Goal: Task Accomplishment & Management: Manage account settings

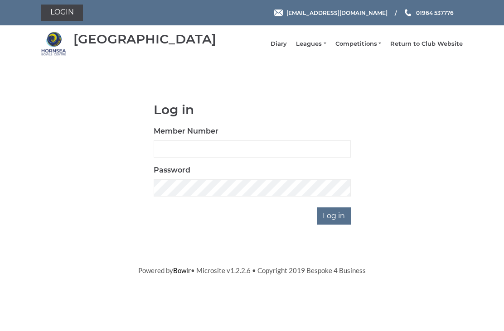
click at [69, 15] on link "Login" at bounding box center [62, 13] width 42 height 16
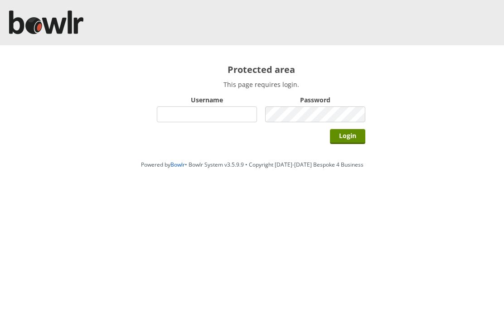
click at [206, 114] on input "Username" at bounding box center [207, 114] width 100 height 16
type input "Hornseaindoorbowlsclub"
click at [353, 133] on input "Login" at bounding box center [347, 136] width 35 height 15
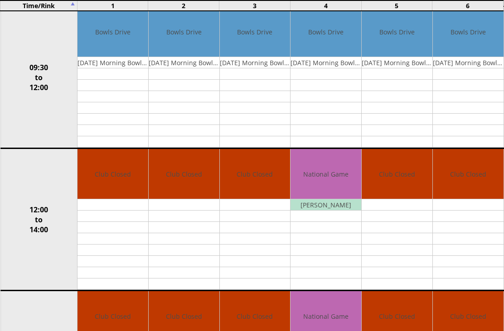
scroll to position [113, 0]
click at [0, 0] on link "Edit" at bounding box center [0, 0] width 0 height 0
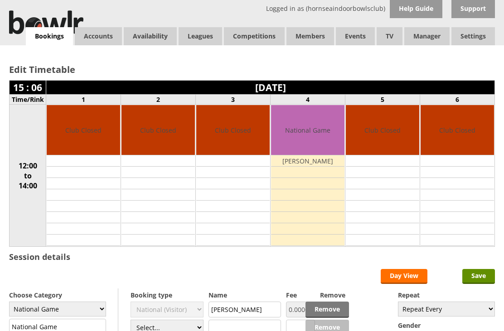
click at [105, 313] on select "Club Closed Singles League Triples League Pairs League Friendly Social Bowling …" at bounding box center [57, 309] width 97 height 15
select select "127"
type input "Club Closed"
click at [482, 284] on input "Save" at bounding box center [478, 276] width 33 height 15
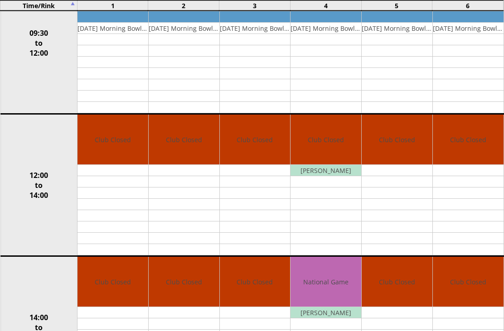
scroll to position [146, 0]
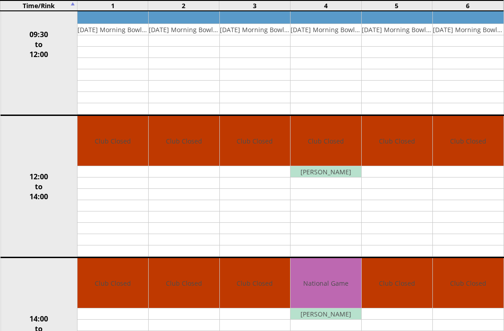
click at [0, 0] on link "Edit" at bounding box center [0, 0] width 0 height 0
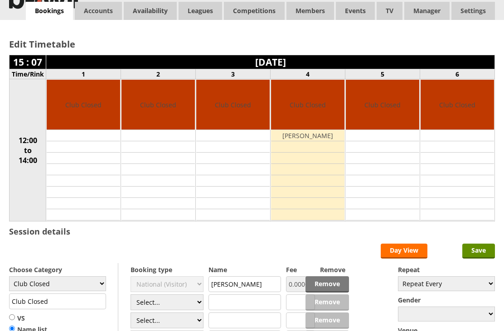
scroll to position [30, 0]
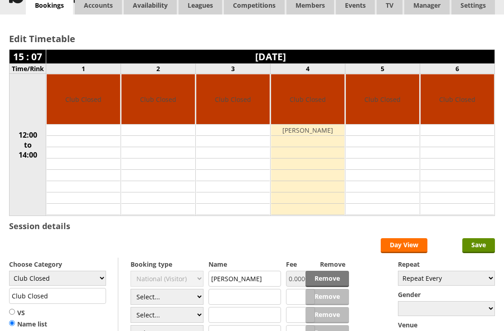
click at [244, 287] on input "[PERSON_NAME]" at bounding box center [244, 279] width 73 height 16
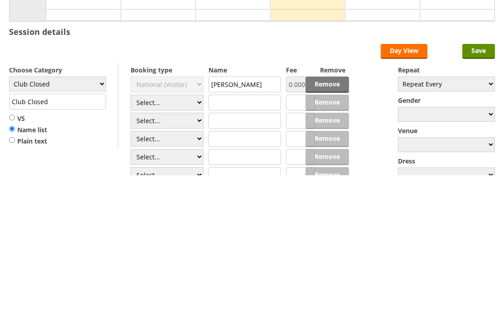
scroll to position [162, 0]
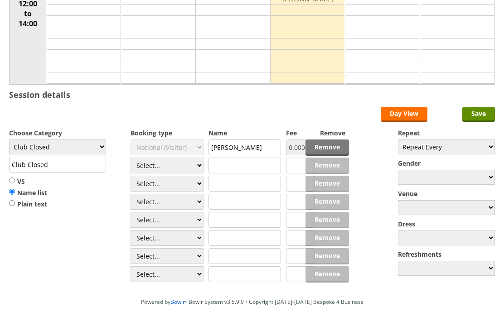
click at [99, 150] on select "Club Closed Singles League Triples League Pairs League Friendly Social Bowling …" at bounding box center [57, 147] width 97 height 15
click at [261, 151] on input "[PERSON_NAME]" at bounding box center [244, 148] width 73 height 16
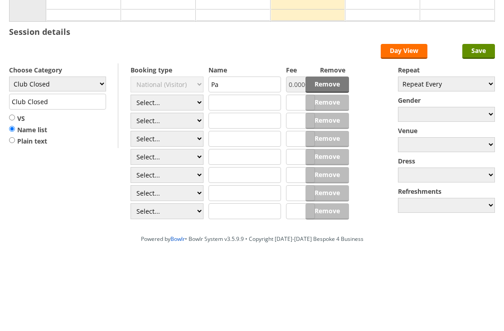
type input "P"
click at [482, 107] on input "Save" at bounding box center [478, 114] width 33 height 15
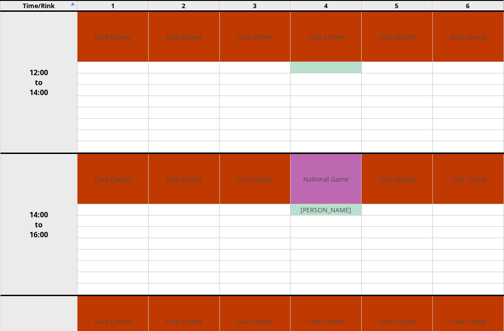
scroll to position [249, 0]
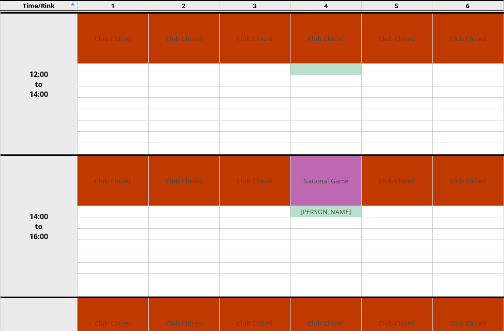
click at [0, 0] on link "Edit" at bounding box center [0, 0] width 0 height 0
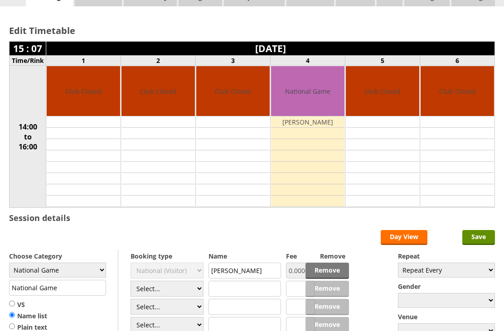
scroll to position [38, 0]
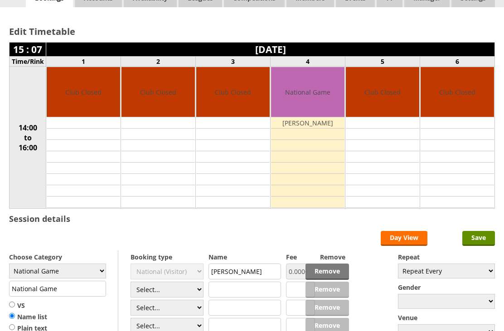
click at [101, 274] on select "Club Closed Singles League Triples League Pairs League Friendly Social Bowling …" at bounding box center [57, 271] width 97 height 15
click at [93, 270] on select "Club Closed Singles League Triples League Pairs League Friendly Social Bowling …" at bounding box center [57, 271] width 97 height 15
select select "127"
type input "Club Closed"
click at [101, 290] on input "Club Closed" at bounding box center [57, 289] width 97 height 16
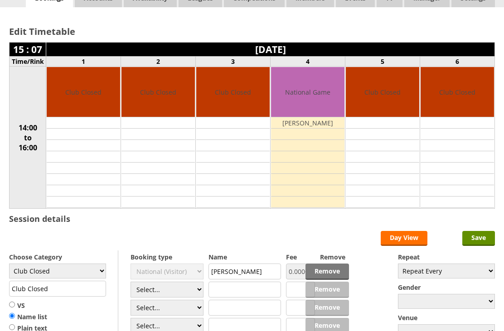
scroll to position [87, 0]
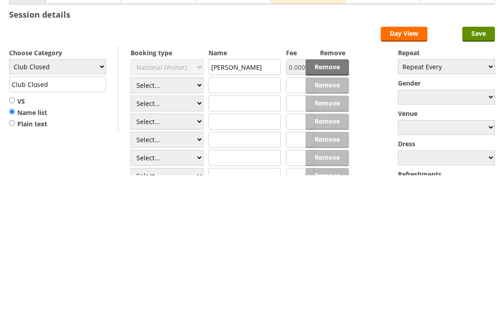
click at [261, 215] on input "[PERSON_NAME]" at bounding box center [244, 223] width 73 height 16
type input "P"
click at [478, 183] on input "Save" at bounding box center [478, 190] width 33 height 15
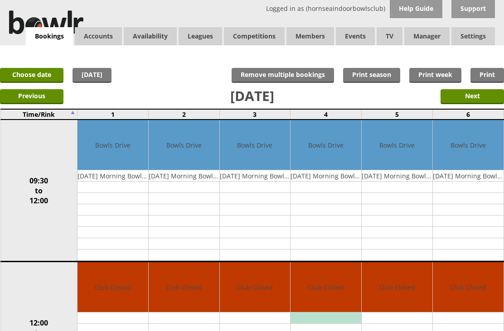
click at [28, 73] on link "Choose date" at bounding box center [31, 75] width 63 height 15
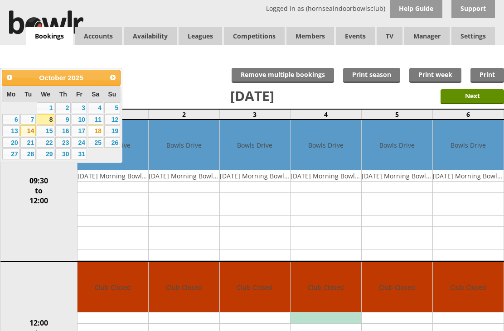
click at [32, 132] on link "14" at bounding box center [27, 130] width 15 height 11
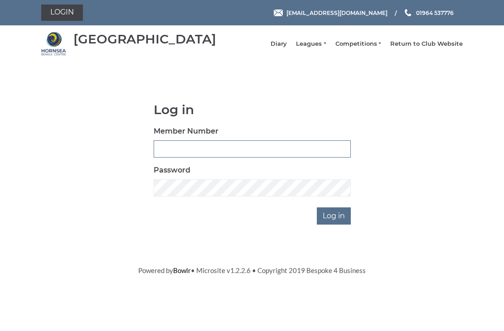
click at [211, 147] on input "Member Number" at bounding box center [252, 148] width 197 height 17
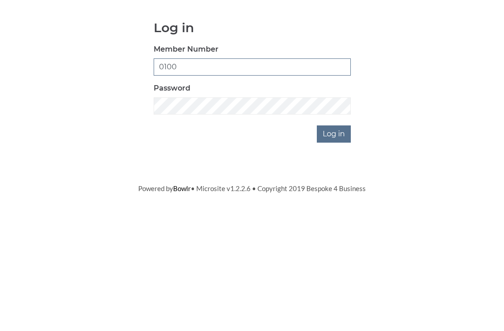
type input "0100"
click at [342, 208] on input "Log in" at bounding box center [334, 216] width 34 height 17
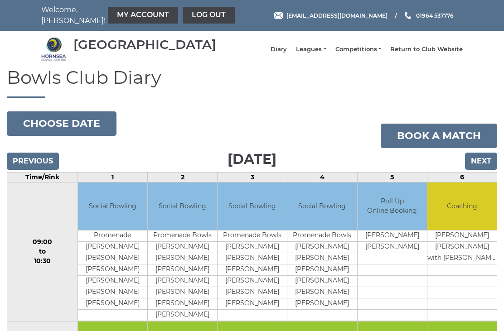
click at [122, 13] on link "My Account" at bounding box center [143, 15] width 70 height 16
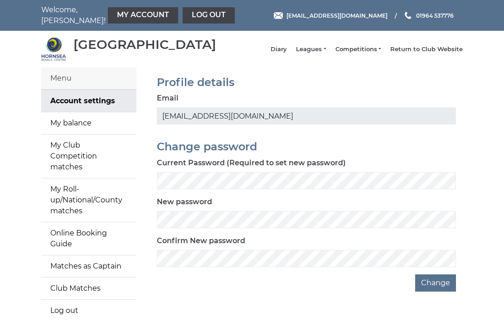
click at [77, 188] on link "My Roll-up/National/County matches" at bounding box center [88, 200] width 95 height 43
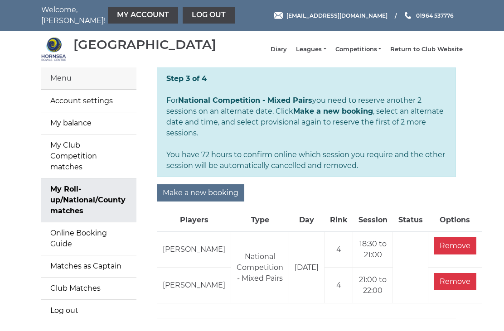
click at [203, 193] on input "Make a new booking" at bounding box center [200, 192] width 87 height 17
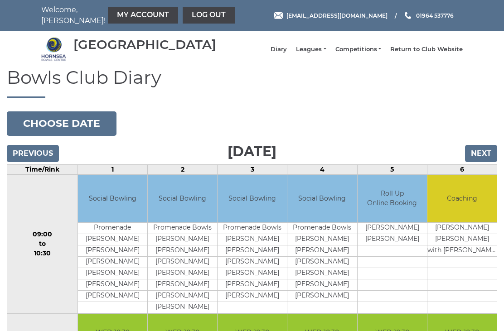
click at [63, 131] on button "Choose date" at bounding box center [62, 123] width 110 height 24
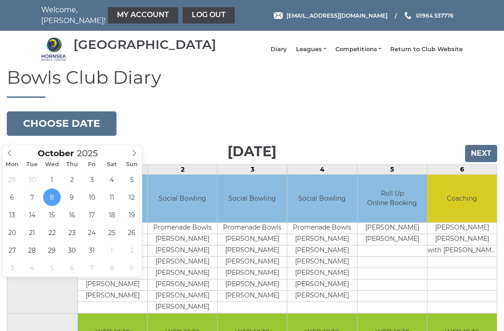
type input "2025-10-14"
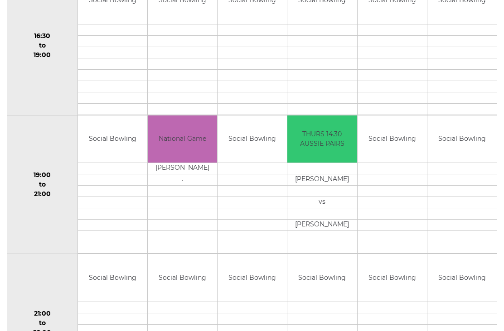
scroll to position [754, 0]
click at [0, 0] on link "Book slot" at bounding box center [0, 0] width 0 height 0
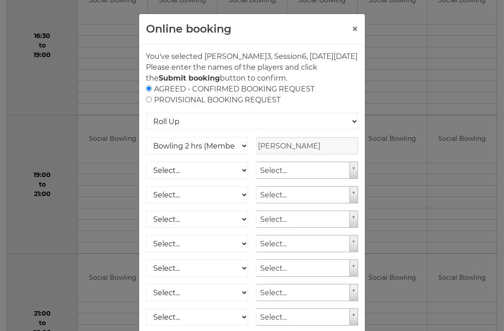
click at [157, 106] on div "AGREED - CONFIRMED BOOKING REQUEST PROVISIONAL BOOKING REQUEST" at bounding box center [252, 95] width 212 height 22
click at [158, 106] on div "AGREED - CONFIRMED BOOKING REQUEST PROVISIONAL BOOKING REQUEST" at bounding box center [252, 95] width 212 height 22
click at [149, 92] on input "radio" at bounding box center [149, 89] width 6 height 6
click at [151, 102] on input "radio" at bounding box center [149, 100] width 6 height 6
radio input "true"
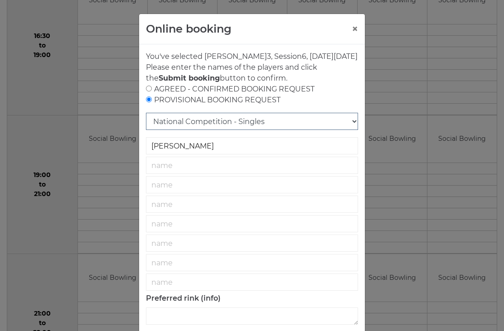
click at [352, 130] on select "National Competition - Singles National Competition - Pairs National Competitio…" at bounding box center [252, 121] width 212 height 17
select select "27"
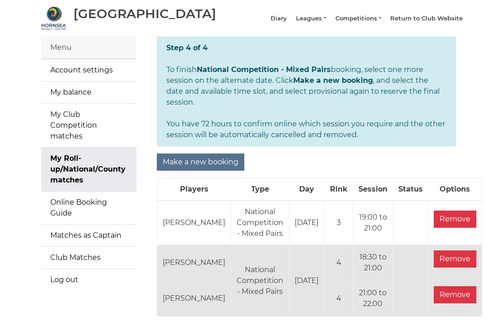
scroll to position [56, 0]
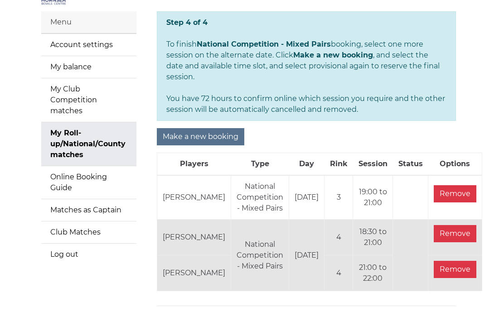
click at [205, 130] on input "Make a new booking" at bounding box center [200, 136] width 87 height 17
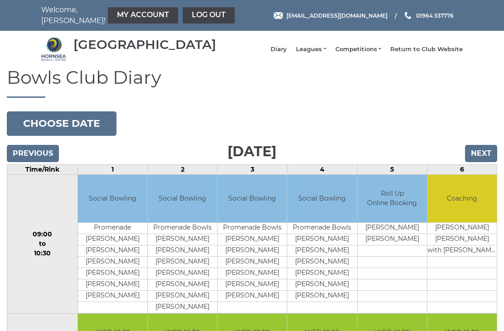
click at [72, 135] on button "Choose date" at bounding box center [62, 123] width 110 height 24
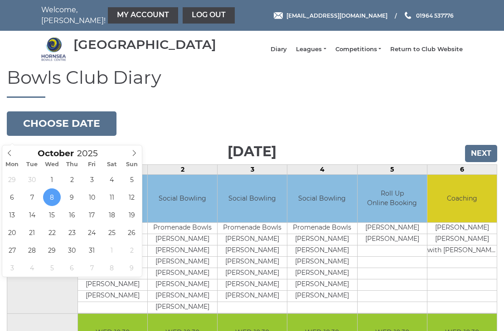
type input "2025-10-14"
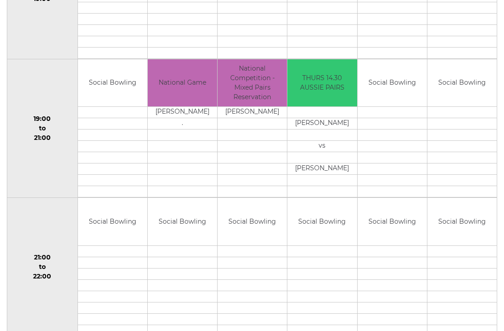
scroll to position [817, 0]
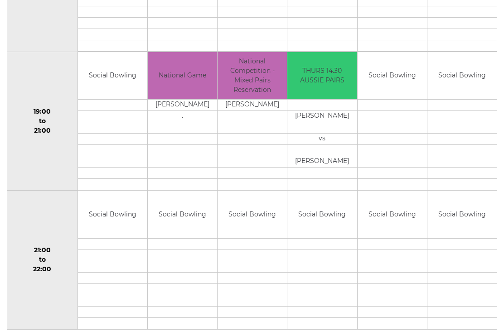
click at [0, 0] on link "Book slot" at bounding box center [0, 0] width 0 height 0
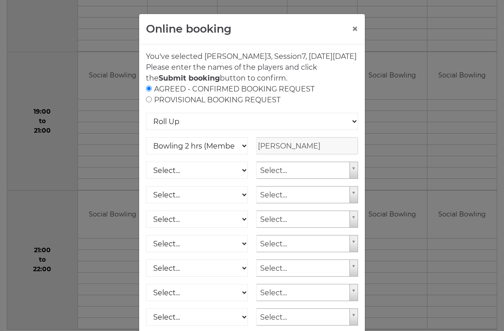
click at [151, 102] on input "radio" at bounding box center [149, 100] width 6 height 6
radio input "true"
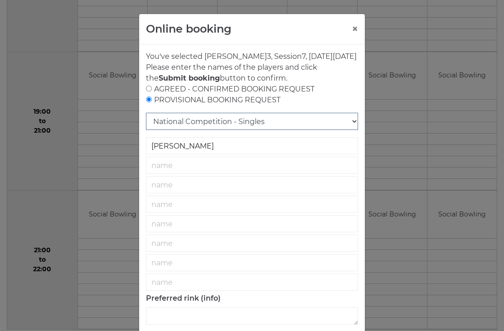
click at [355, 130] on select "National Competition - Singles National Competition - Pairs National Competitio…" at bounding box center [252, 121] width 212 height 17
select select "27"
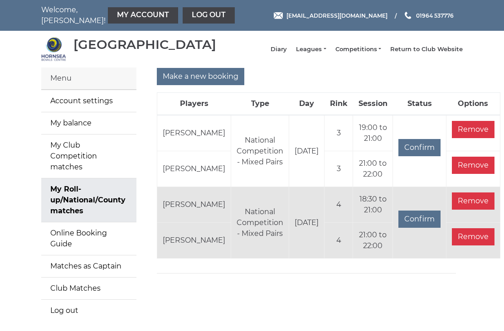
click at [452, 210] on input "Remove" at bounding box center [473, 201] width 43 height 17
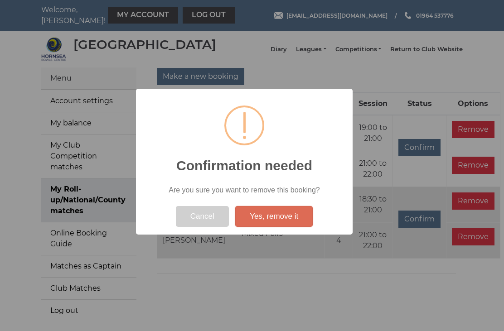
click at [278, 220] on button "Yes, remove it" at bounding box center [273, 216] width 77 height 21
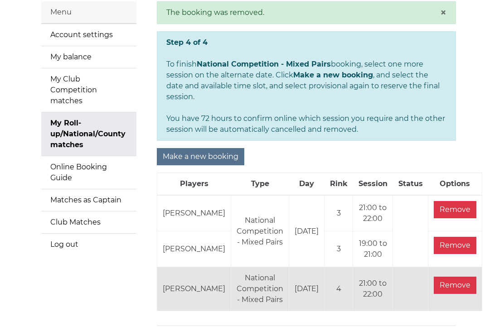
scroll to position [86, 0]
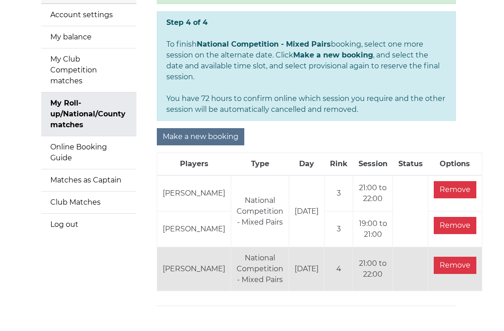
click at [436, 266] on input "Remove" at bounding box center [455, 265] width 43 height 17
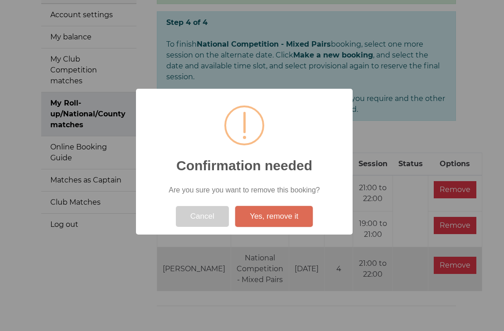
click at [284, 227] on button "Yes, remove it" at bounding box center [273, 216] width 77 height 21
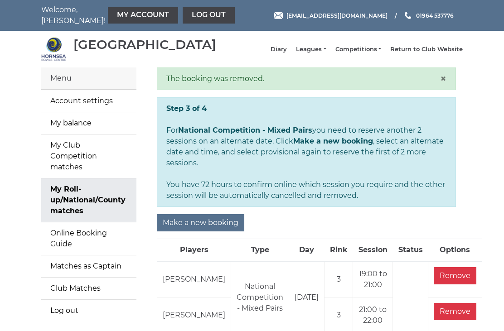
click at [287, 50] on link "Diary" at bounding box center [278, 49] width 16 height 8
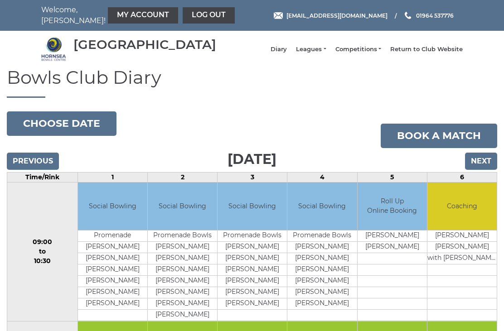
click at [48, 126] on button "Choose date" at bounding box center [62, 123] width 110 height 24
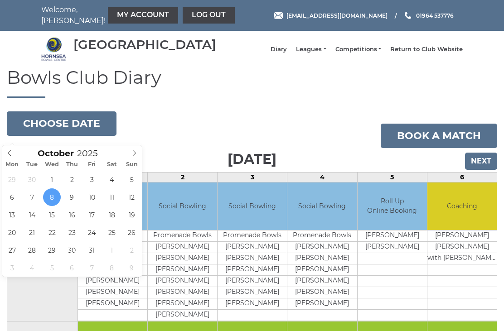
type input "[DATE]"
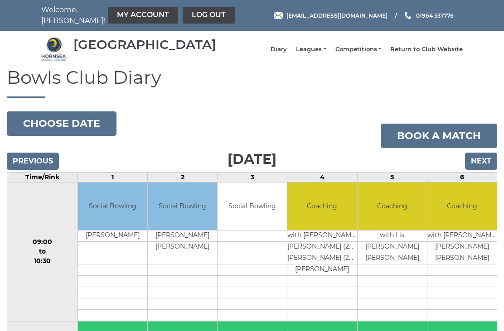
click at [59, 135] on button "Choose date" at bounding box center [62, 123] width 110 height 24
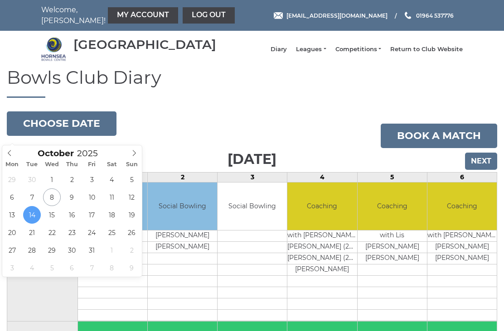
type input "2025-10-18"
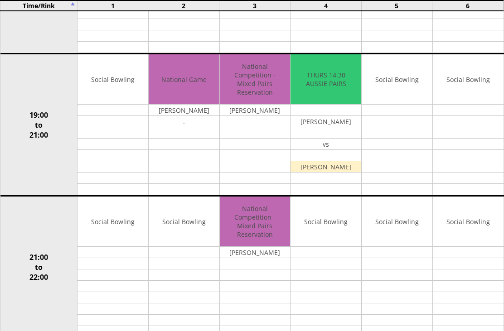
scroll to position [776, 0]
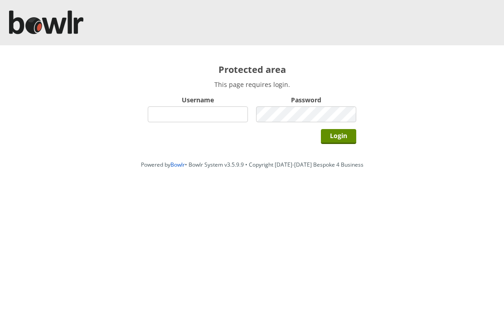
click at [205, 117] on input "Username" at bounding box center [198, 114] width 100 height 16
type input "Hornseaindoorbowlsclub"
click at [344, 135] on input "Login" at bounding box center [338, 136] width 35 height 15
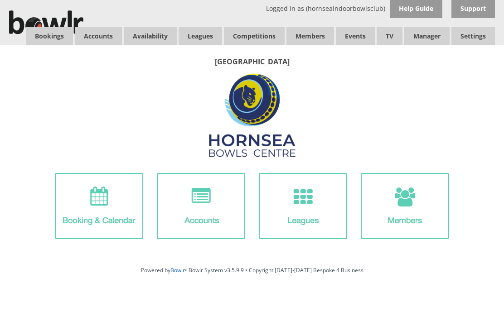
click at [51, 33] on link "Bookings" at bounding box center [49, 36] width 47 height 18
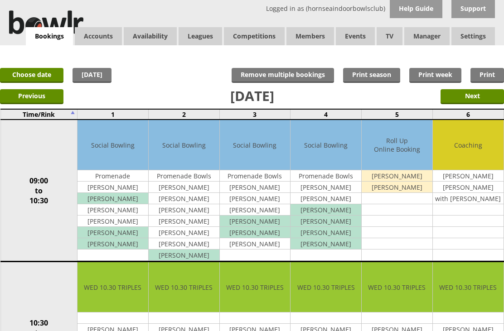
click at [19, 77] on link "Choose date" at bounding box center [31, 75] width 63 height 15
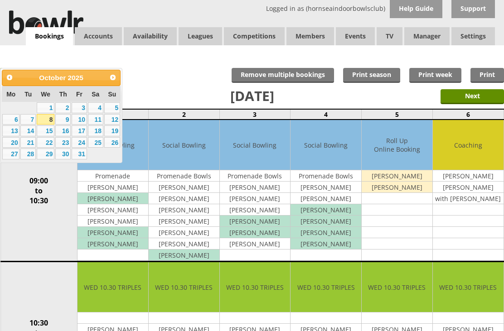
click at [31, 136] on link "14" at bounding box center [27, 130] width 15 height 11
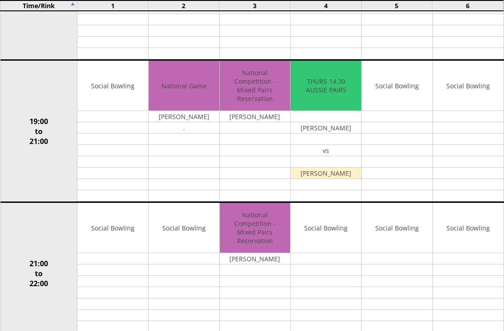
scroll to position [771, 0]
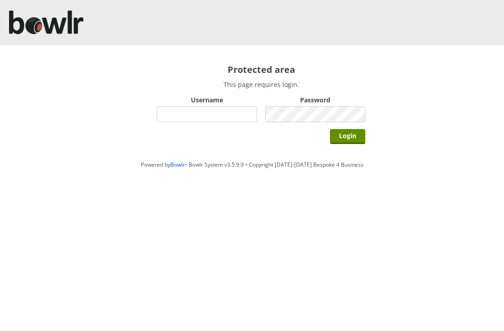
click at [220, 112] on input "Username" at bounding box center [207, 114] width 100 height 16
type input "Hornseaindoorbowlsclub"
click at [355, 144] on input "Login" at bounding box center [347, 136] width 35 height 15
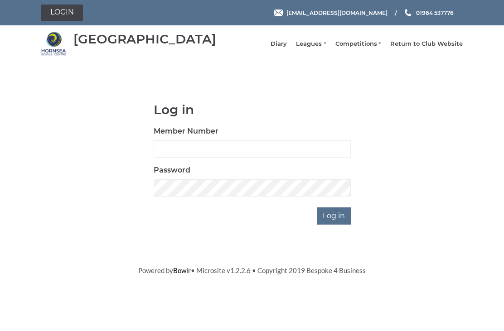
click at [322, 45] on link "Leagues" at bounding box center [311, 44] width 30 height 8
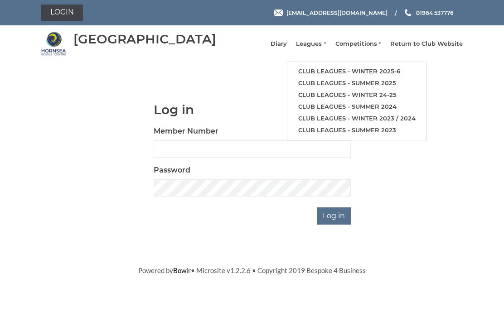
click at [363, 77] on link "Club leagues - Winter 2025-6" at bounding box center [356, 72] width 139 height 12
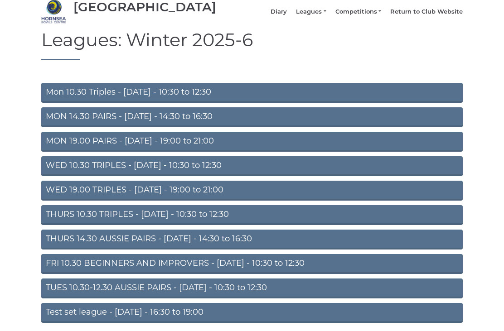
scroll to position [46, 0]
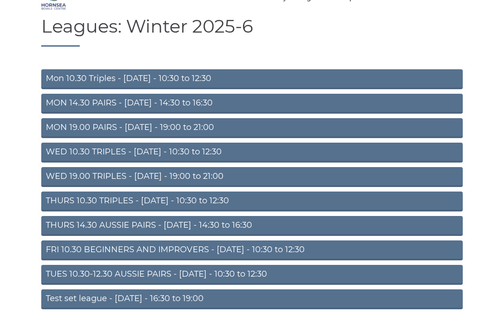
click at [186, 282] on link "TUES 10.30-12.30 AUSSIE PAIRS - [DATE] - 10:30 to 12:30" at bounding box center [251, 275] width 421 height 20
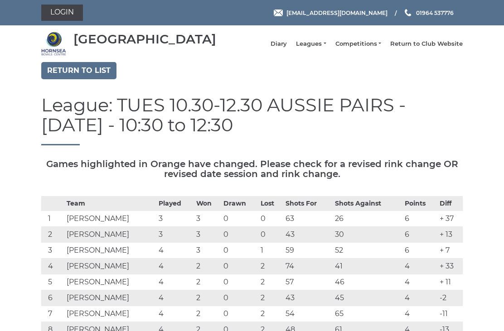
click at [67, 13] on link "Login" at bounding box center [62, 13] width 42 height 16
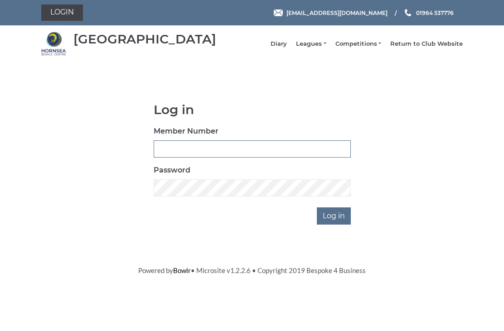
click at [154, 148] on input "Member Number" at bounding box center [252, 148] width 197 height 17
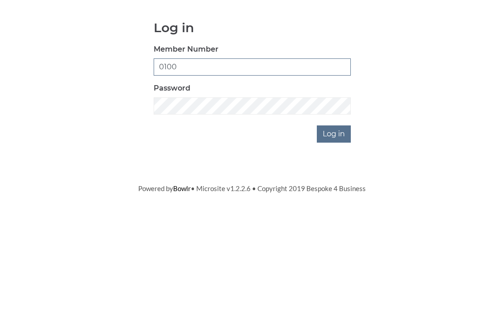
type input "0100"
click at [341, 208] on input "Log in" at bounding box center [334, 216] width 34 height 17
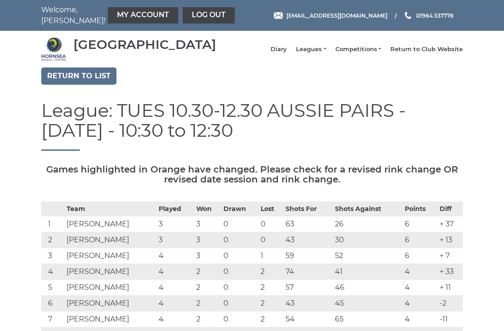
click at [287, 48] on li "Diary" at bounding box center [273, 49] width 25 height 17
click at [287, 53] on link "Diary" at bounding box center [278, 49] width 16 height 8
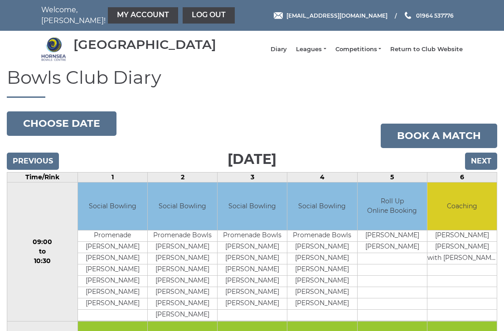
click at [78, 133] on button "Choose date" at bounding box center [62, 123] width 110 height 24
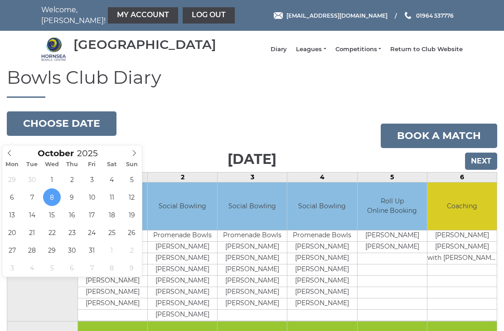
type input "[DATE]"
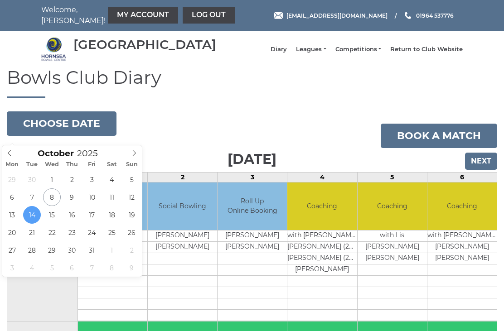
type input "[DATE]"
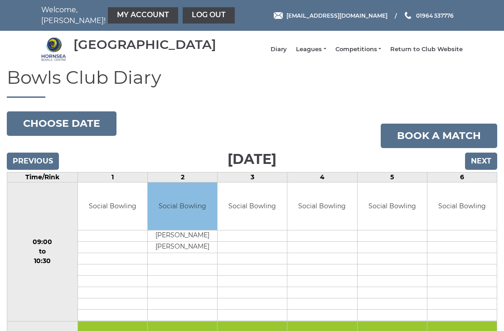
click at [124, 11] on link "My Account" at bounding box center [143, 15] width 70 height 16
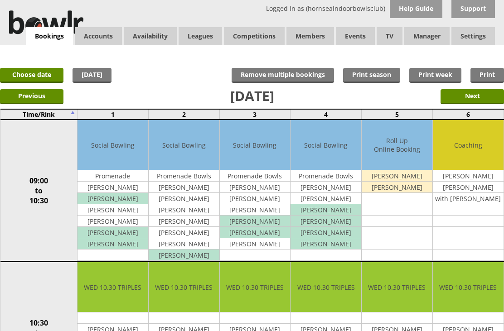
click at [38, 71] on link "Choose date" at bounding box center [31, 75] width 63 height 15
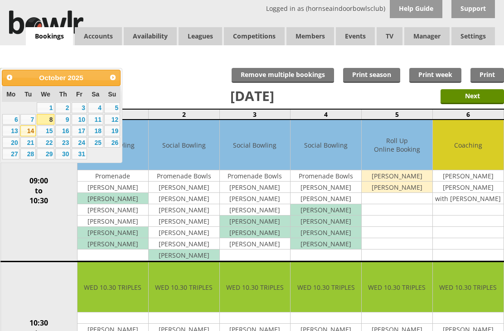
click at [32, 132] on link "14" at bounding box center [27, 130] width 15 height 11
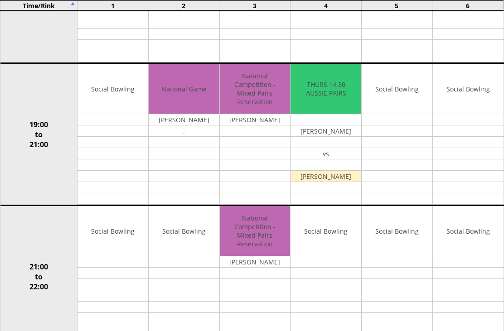
scroll to position [767, 0]
click at [0, 0] on input "Move" at bounding box center [0, 0] width 0 height 0
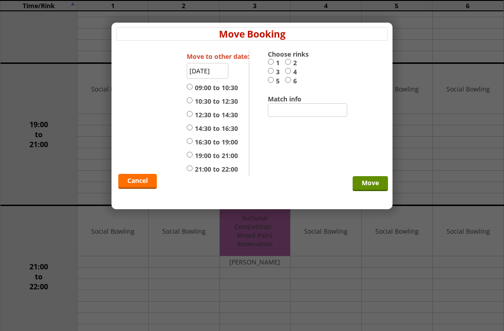
click at [274, 78] on input "5" at bounding box center [271, 80] width 6 height 7
radio input "true"
click at [193, 158] on input "19:00 to 21:00" at bounding box center [190, 154] width 6 height 7
radio input "true"
click at [375, 190] on input "Move" at bounding box center [369, 183] width 35 height 15
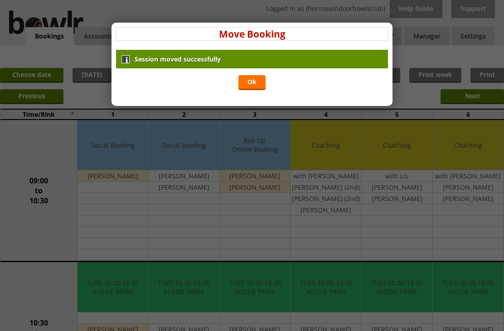
click at [265, 77] on link "Ok" at bounding box center [251, 82] width 27 height 15
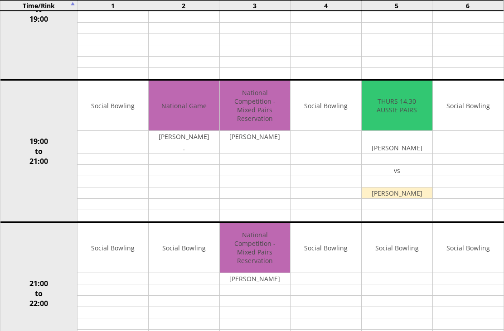
scroll to position [751, 0]
click at [0, 0] on input "Move" at bounding box center [0, 0] width 0 height 0
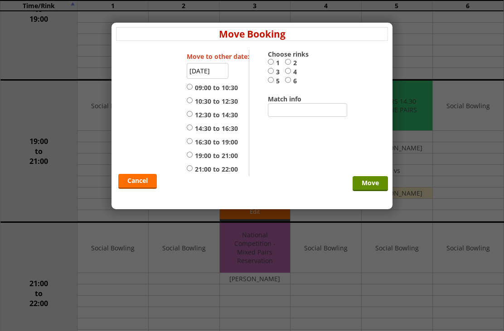
click at [291, 72] on input "4" at bounding box center [288, 71] width 6 height 7
radio input "true"
click at [193, 158] on input "19:00 to 21:00" at bounding box center [190, 154] width 6 height 7
radio input "true"
click at [379, 188] on input "Move" at bounding box center [369, 183] width 35 height 15
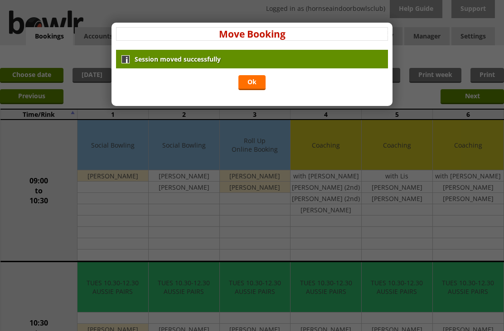
click at [256, 82] on link "Ok" at bounding box center [251, 82] width 27 height 15
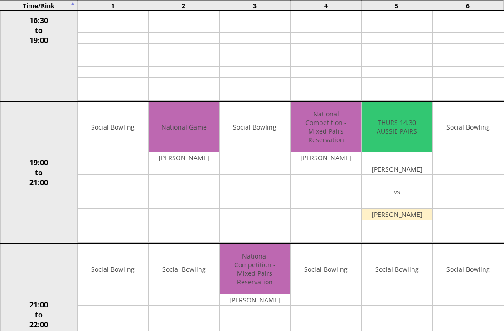
scroll to position [729, 0]
click at [0, 0] on input "Move" at bounding box center [0, 0] width 0 height 0
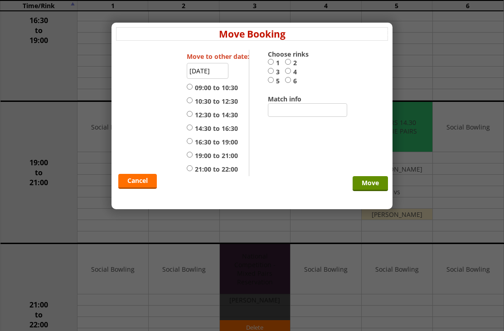
click at [295, 72] on label "4" at bounding box center [293, 72] width 17 height 9
click at [291, 72] on input "4" at bounding box center [288, 71] width 6 height 7
radio input "true"
click at [196, 174] on label "21:00 to 22:00" at bounding box center [212, 169] width 51 height 9
click at [193, 172] on input "21:00 to 22:00" at bounding box center [190, 168] width 6 height 7
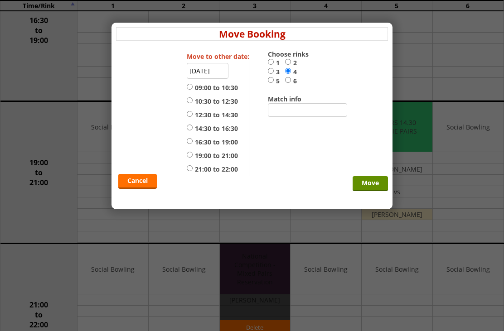
radio input "true"
click at [376, 191] on input "Move" at bounding box center [369, 183] width 35 height 15
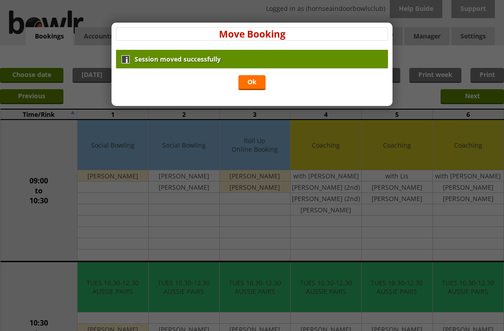
click at [262, 78] on link "Ok" at bounding box center [251, 82] width 27 height 15
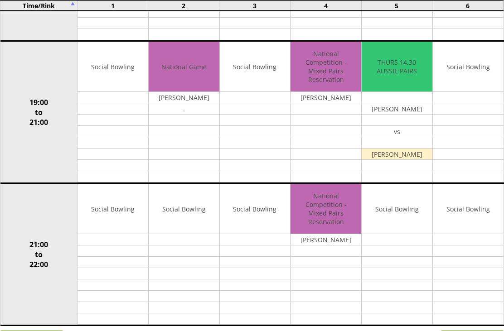
scroll to position [790, 0]
click at [0, 0] on input "Move" at bounding box center [0, 0] width 0 height 0
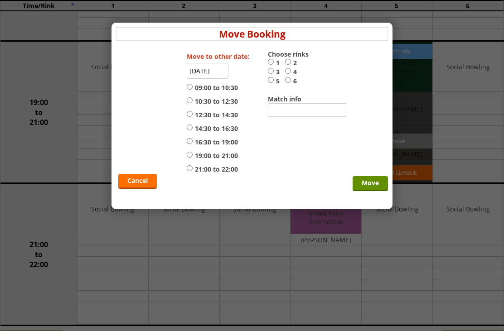
click at [273, 69] on input "3" at bounding box center [271, 71] width 6 height 7
radio input "true"
click at [197, 160] on label "19:00 to 21:00" at bounding box center [212, 155] width 51 height 9
click at [193, 158] on input "19:00 to 21:00" at bounding box center [190, 154] width 6 height 7
radio input "true"
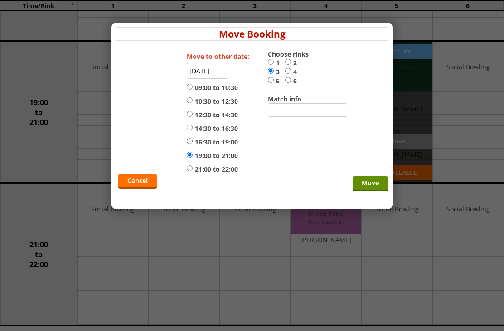
click at [376, 190] on input "Move" at bounding box center [369, 183] width 35 height 15
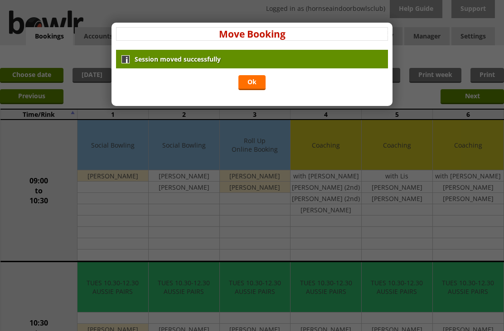
click at [254, 77] on link "Ok" at bounding box center [251, 82] width 27 height 15
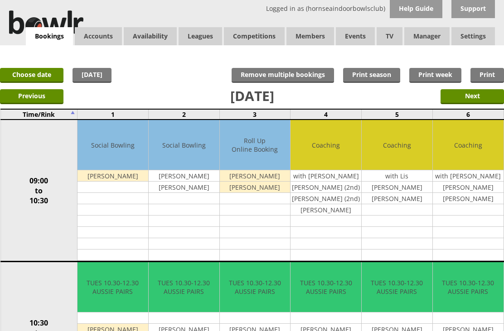
click at [0, 0] on link "Log Out" at bounding box center [0, 0] width 0 height 0
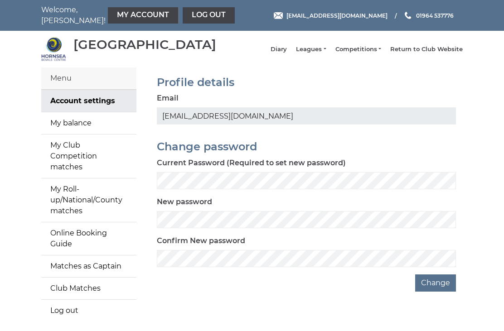
click at [79, 198] on link "My Roll-up/National/County matches" at bounding box center [88, 200] width 95 height 43
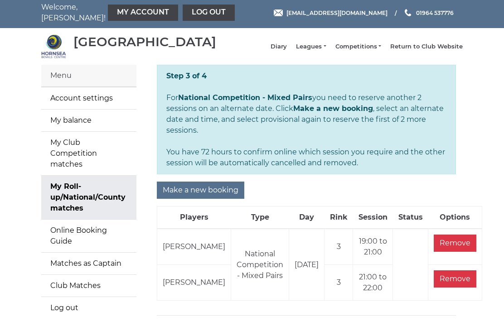
scroll to position [2, 0]
click at [217, 186] on input "Make a new booking" at bounding box center [200, 190] width 87 height 17
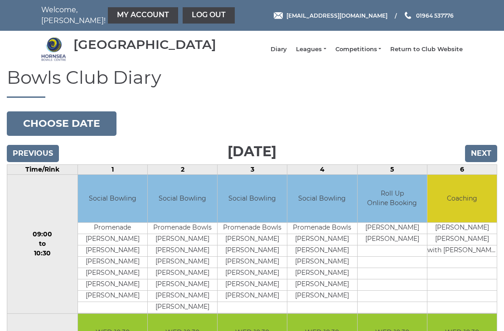
click at [77, 122] on button "Choose date" at bounding box center [62, 123] width 110 height 24
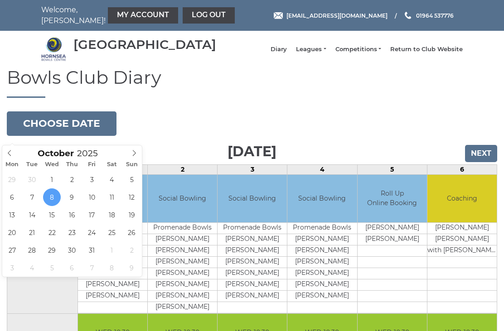
type input "[DATE]"
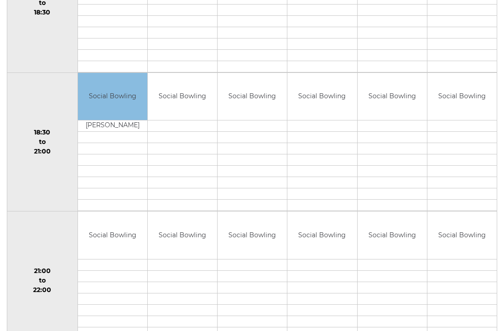
scroll to position [796, 0]
click at [0, 0] on link "Book slot" at bounding box center [0, 0] width 0 height 0
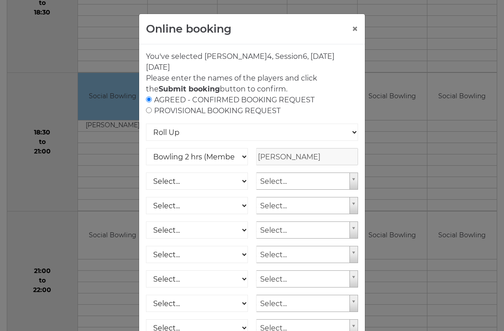
click at [152, 109] on input "radio" at bounding box center [149, 110] width 6 height 6
radio input "true"
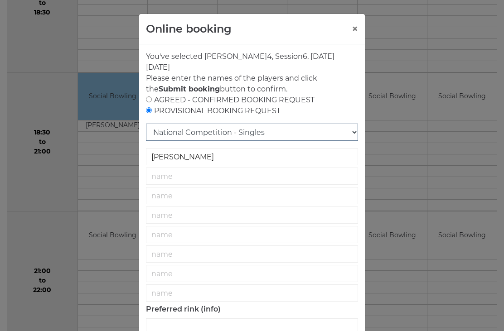
click at [352, 132] on select "National Competition - Singles National Competition - Pairs National Competitio…" at bounding box center [252, 132] width 212 height 17
select select "27"
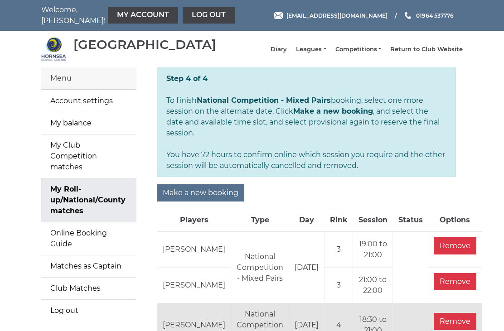
click at [212, 188] on input "Make a new booking" at bounding box center [200, 192] width 87 height 17
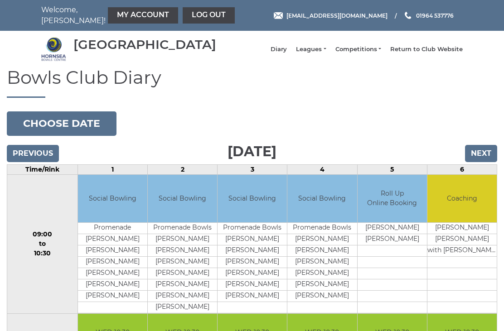
click at [83, 127] on button "Choose date" at bounding box center [62, 123] width 110 height 24
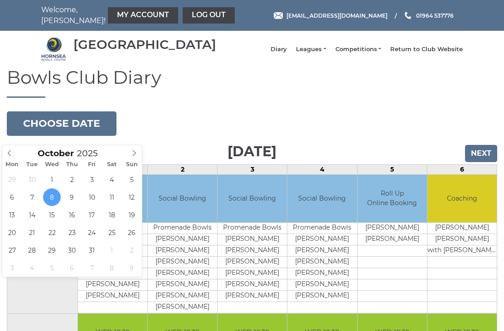
type input "2025-10-17"
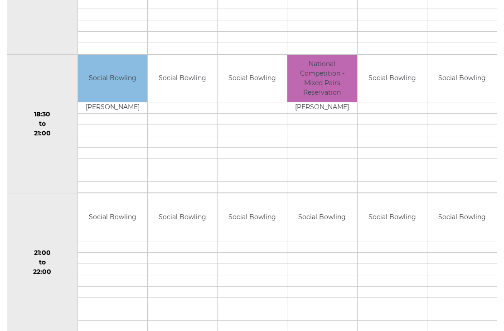
scroll to position [817, 0]
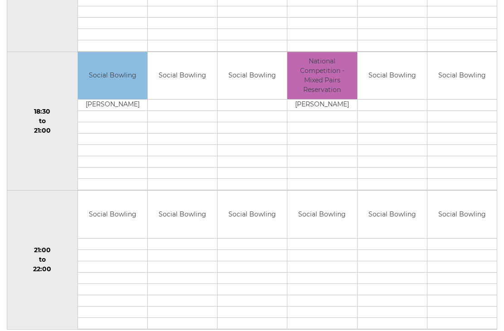
click at [0, 0] on link "Book slot" at bounding box center [0, 0] width 0 height 0
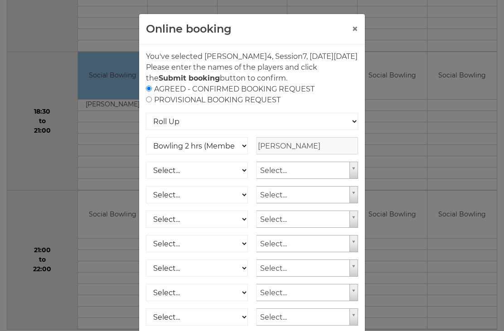
click at [151, 102] on input "radio" at bounding box center [149, 100] width 6 height 6
radio input "true"
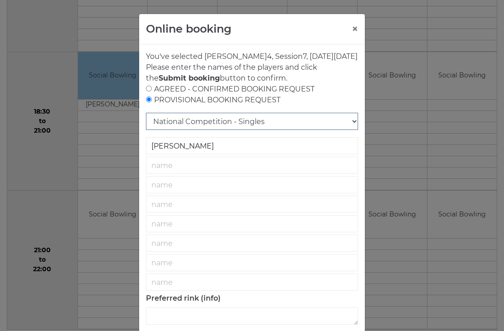
click at [354, 130] on select "National Competition - Singles National Competition - Pairs National Competitio…" at bounding box center [252, 121] width 212 height 17
select select "27"
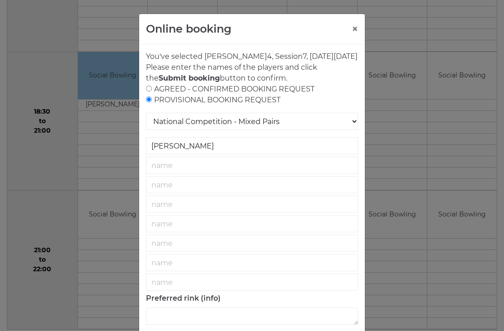
click at [355, 29] on button "×" at bounding box center [355, 29] width 6 height 11
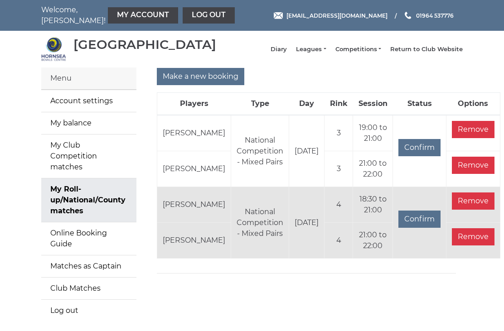
click at [398, 153] on input "Confirm" at bounding box center [419, 147] width 42 height 17
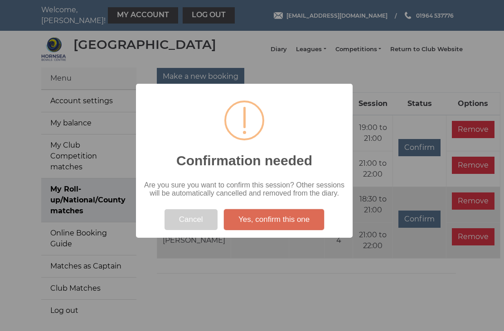
click at [284, 222] on button "Yes, confirm this one" at bounding box center [274, 219] width 100 height 21
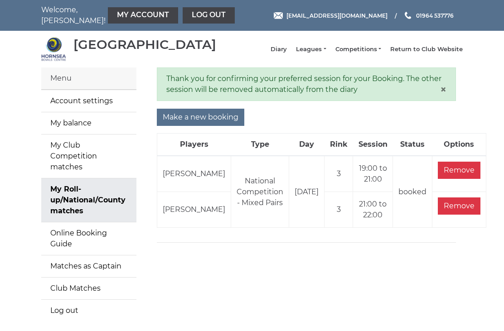
click at [287, 53] on link "Diary" at bounding box center [278, 49] width 16 height 8
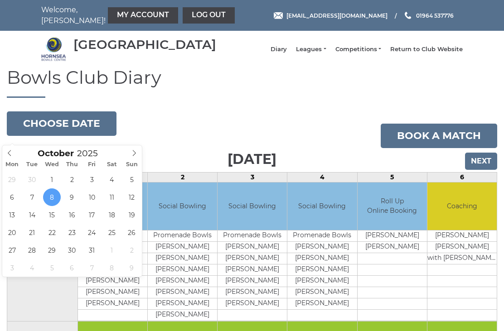
type input "2025-10-17"
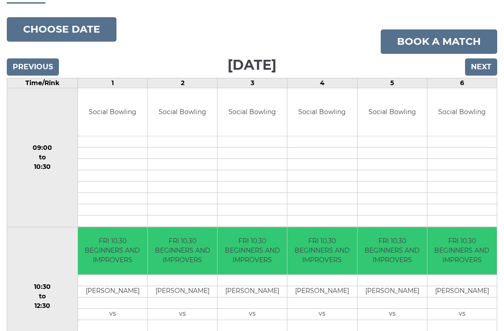
scroll to position [85, 0]
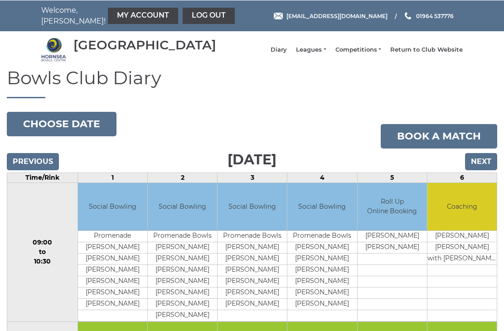
click at [64, 125] on button "Choose date" at bounding box center [62, 123] width 110 height 24
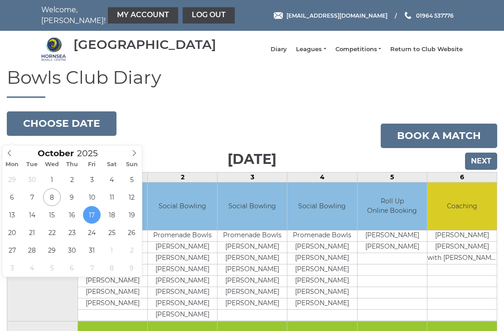
type input "2025-10-14"
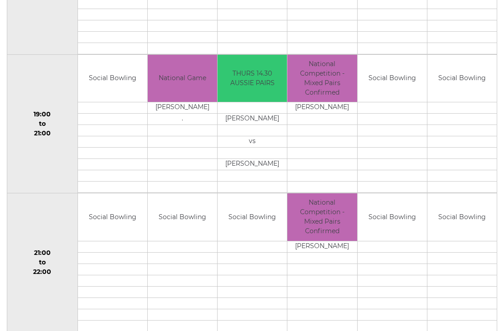
scroll to position [825, 0]
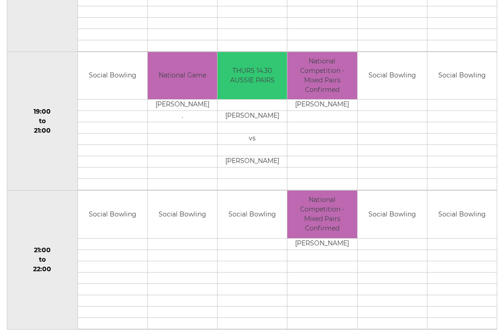
click at [333, 164] on td at bounding box center [321, 161] width 69 height 11
click at [326, 156] on td at bounding box center [321, 150] width 69 height 11
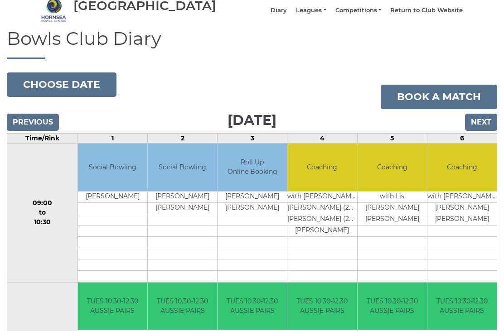
scroll to position [0, 0]
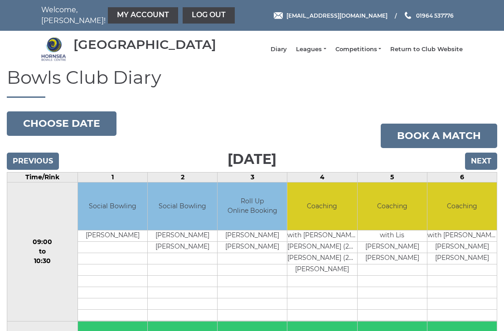
click at [121, 14] on link "My Account" at bounding box center [143, 15] width 70 height 16
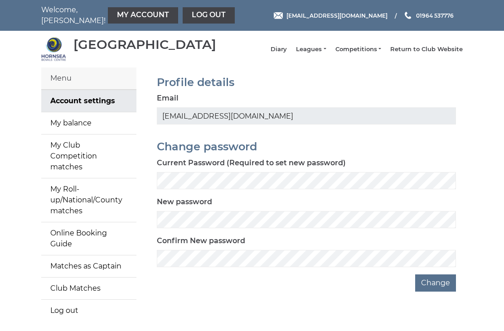
click at [81, 127] on link "My balance" at bounding box center [88, 123] width 95 height 22
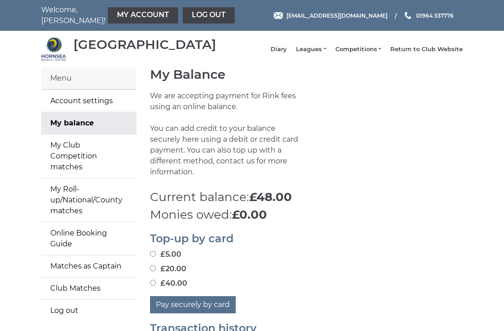
click at [187, 15] on link "Log out" at bounding box center [209, 15] width 52 height 16
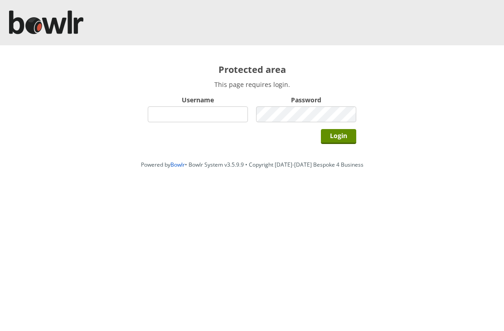
click at [206, 109] on input "Username" at bounding box center [198, 114] width 100 height 16
type input "Hornseaindoorbowlsclub"
click at [347, 134] on input "Login" at bounding box center [338, 136] width 35 height 15
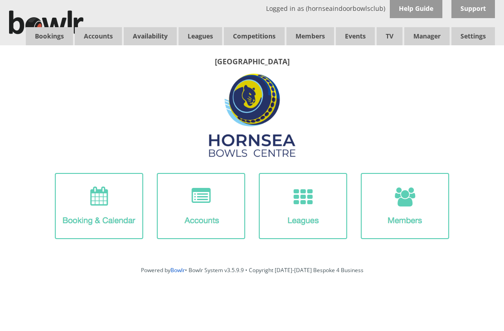
click at [48, 30] on link "Bookings" at bounding box center [49, 36] width 47 height 18
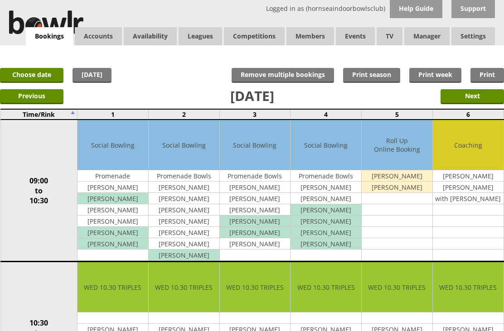
click at [35, 80] on link "Choose date" at bounding box center [31, 75] width 63 height 15
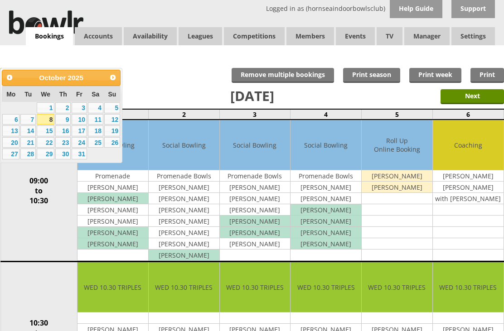
click at [34, 131] on link "14" at bounding box center [27, 130] width 15 height 11
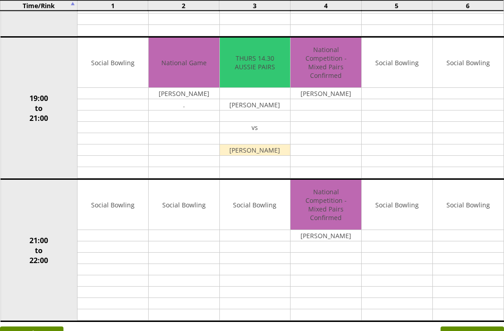
scroll to position [794, 0]
click at [0, 0] on link "Edit" at bounding box center [0, 0] width 0 height 0
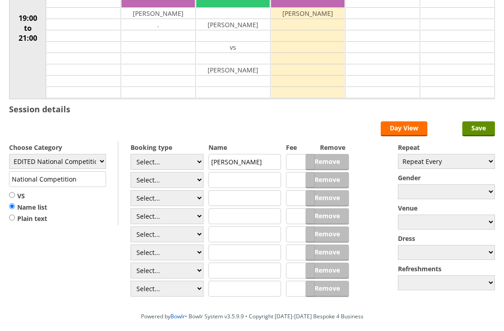
scroll to position [162, 0]
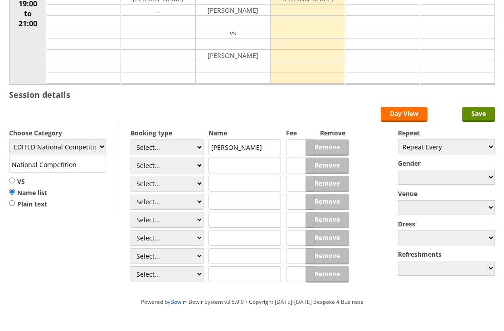
click at [198, 149] on select "Select... Club Competition (Member) Club Competition (Visitor) National (Member…" at bounding box center [166, 148] width 73 height 16
select select "1_46"
type input "EDITED National Competition"
type input "6.0000"
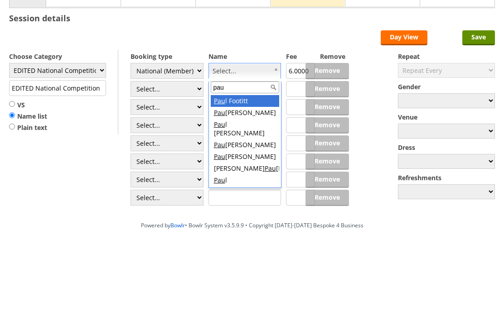
type input "paul"
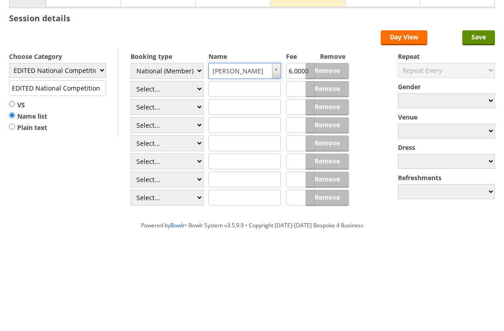
click at [193, 158] on select "Select... Club Competition (Member) Club Competition (Visitor) National (Member…" at bounding box center [166, 166] width 73 height 16
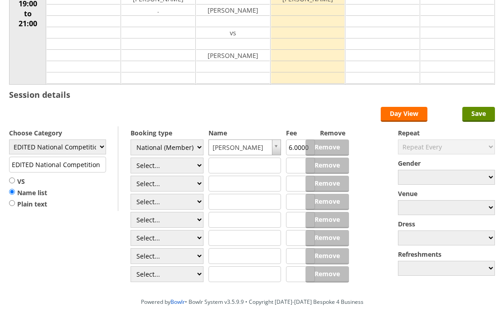
select select "1_46"
type input "6.0000"
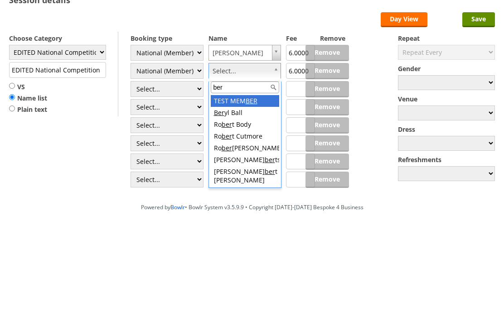
type input "bern"
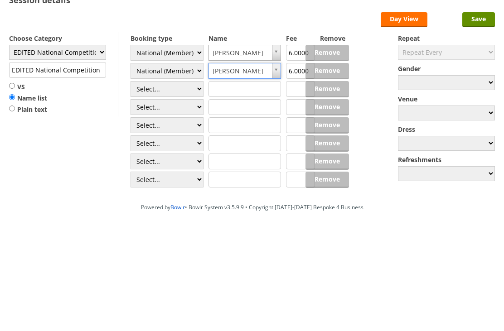
click at [486, 107] on input "Save" at bounding box center [478, 114] width 33 height 15
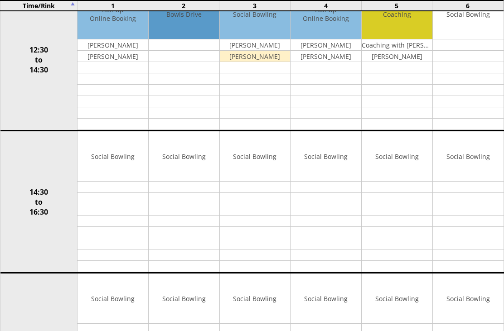
scroll to position [430, 0]
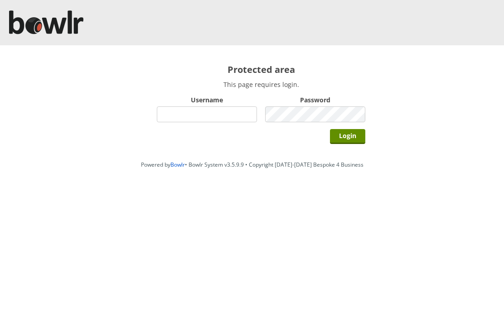
click at [224, 116] on input "Username" at bounding box center [207, 114] width 100 height 16
type input "Hornseaindoorbowlsclub"
click at [358, 140] on input "Login" at bounding box center [347, 136] width 35 height 15
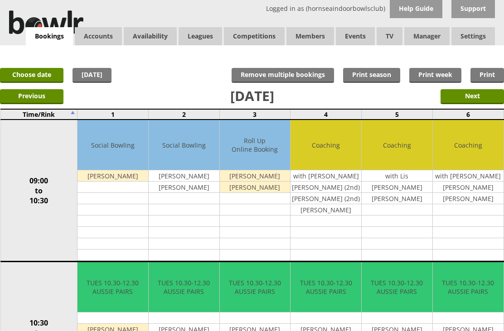
click at [34, 72] on link "Choose date" at bounding box center [31, 75] width 63 height 15
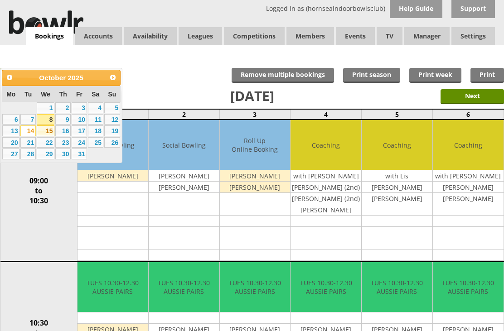
click at [39, 128] on link "15" at bounding box center [46, 130] width 18 height 11
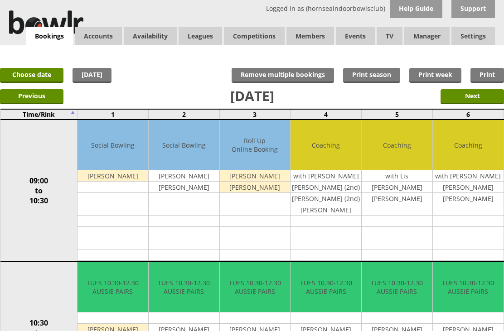
click at [33, 135] on td "09:00 to 10:30" at bounding box center [38, 191] width 77 height 142
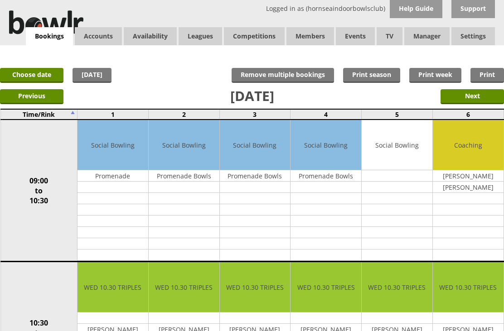
click at [40, 74] on link "Choose date" at bounding box center [31, 75] width 63 height 15
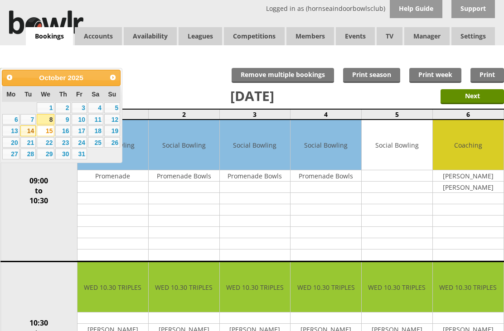
click at [29, 131] on link "14" at bounding box center [27, 130] width 15 height 11
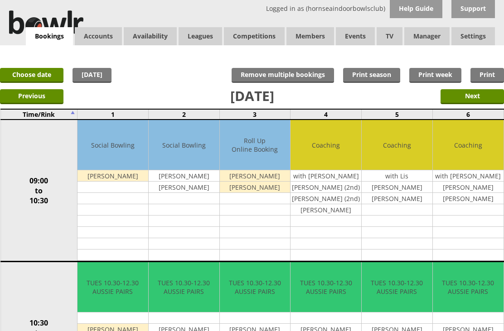
click at [0, 0] on link "Members list" at bounding box center [0, 0] width 0 height 0
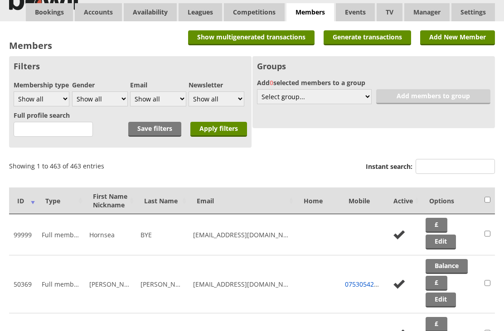
scroll to position [127, 0]
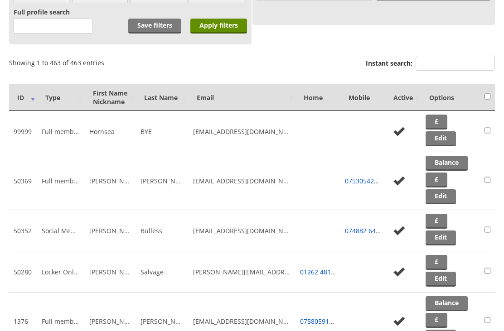
click at [219, 240] on td "leesandy69@aol.com" at bounding box center [241, 230] width 107 height 41
click at [227, 235] on td "leesandy69@aol.com" at bounding box center [241, 230] width 107 height 41
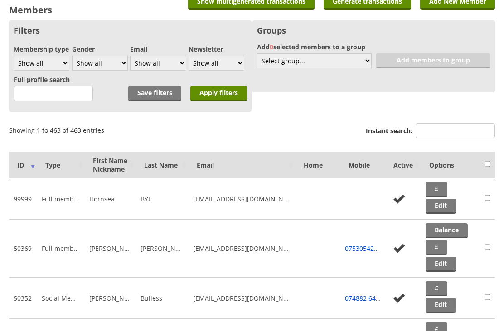
scroll to position [0, 0]
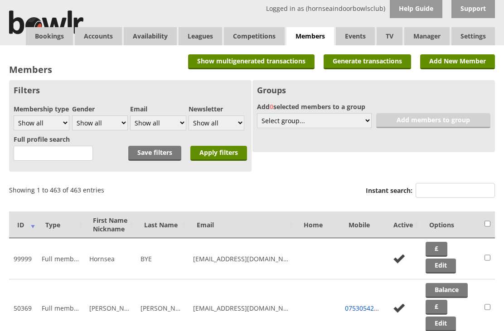
click at [0, 0] on link "Letters" at bounding box center [0, 0] width 0 height 0
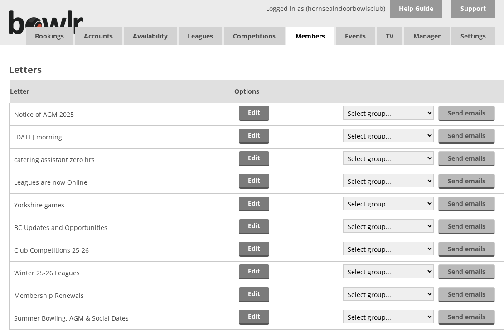
scroll to position [5, 0]
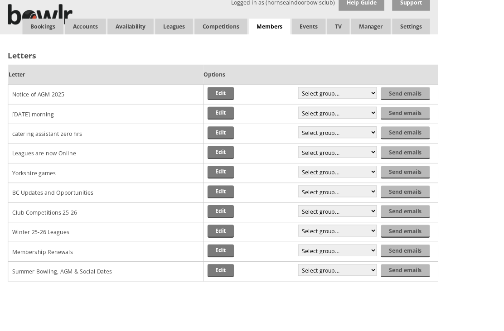
click at [255, 135] on link "Edit" at bounding box center [254, 130] width 30 height 15
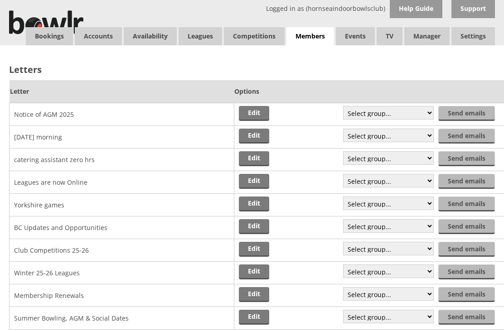
scroll to position [5, 0]
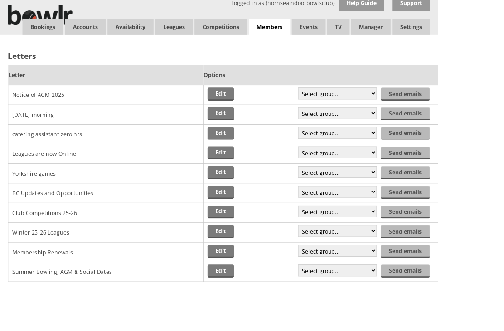
click at [260, 192] on link "Edit" at bounding box center [254, 198] width 30 height 15
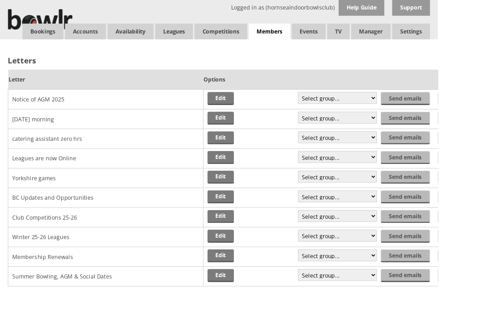
click at [0, 0] on link "Members list" at bounding box center [0, 0] width 0 height 0
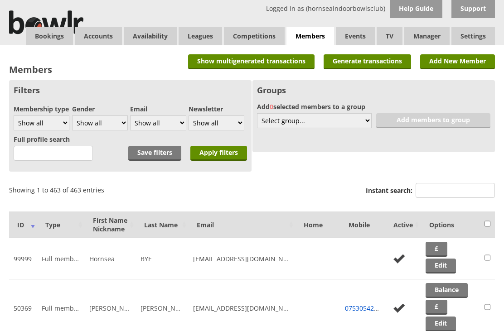
click at [45, 158] on input "text" at bounding box center [53, 153] width 79 height 15
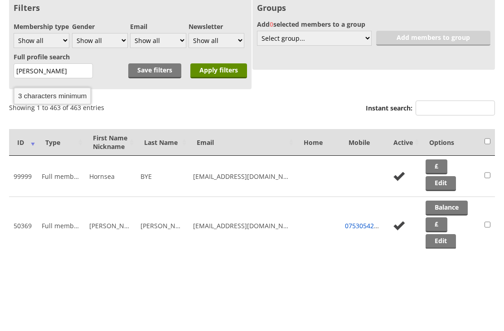
type input "[PERSON_NAME]"
click at [223, 146] on input "Apply filters" at bounding box center [218, 153] width 57 height 15
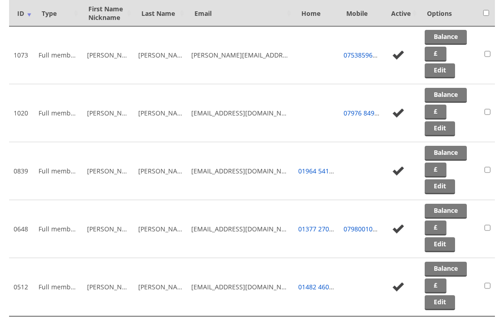
scroll to position [328, 0]
click at [444, 248] on link "Edit" at bounding box center [440, 244] width 30 height 15
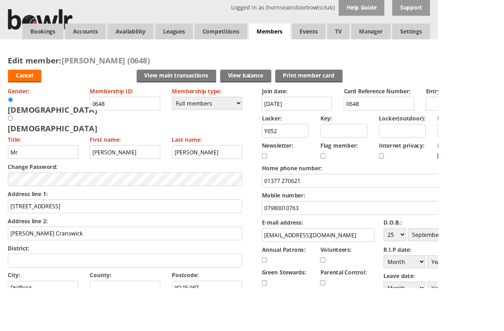
click at [323, 270] on input "[EMAIL_ADDRESS][DOMAIN_NAME]" at bounding box center [366, 271] width 130 height 16
type input "crxmawh@gmail.com"
click at [35, 90] on link "Cancel" at bounding box center [28, 87] width 39 height 15
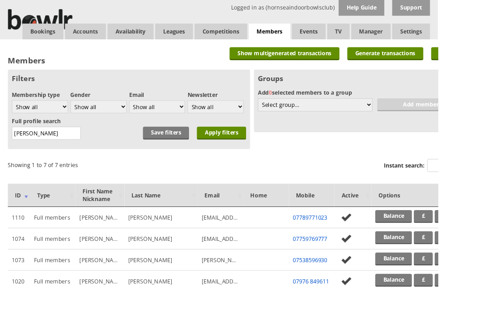
click at [46, 156] on input "[PERSON_NAME]" at bounding box center [53, 153] width 79 height 15
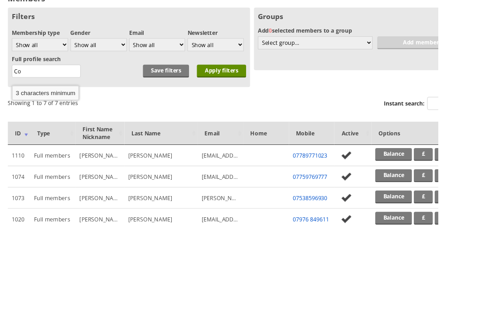
type input "C"
type input "Gilm"
click at [264, 146] on input "Apply filters" at bounding box center [255, 153] width 57 height 15
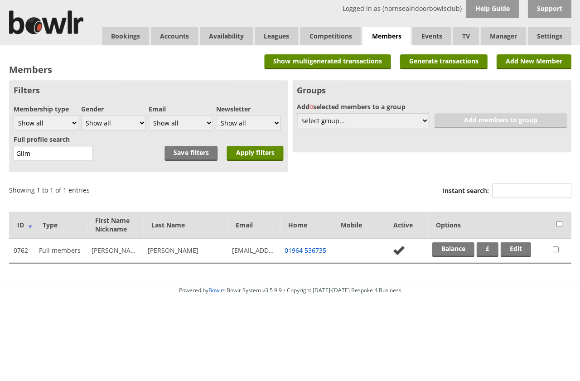
click at [526, 254] on link "Edit" at bounding box center [515, 249] width 30 height 15
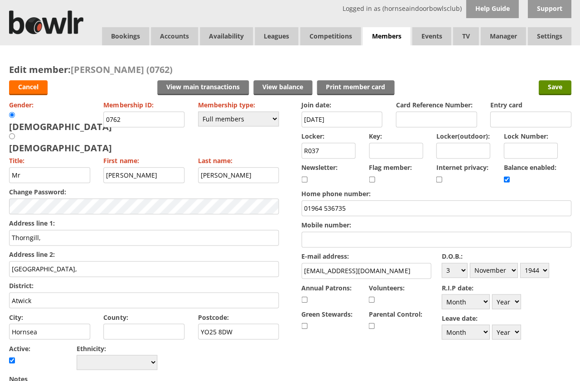
click at [345, 279] on input "[EMAIL_ADDRESS][DOMAIN_NAME]" at bounding box center [366, 271] width 130 height 16
type input "poppyana200609j@gmail.com"
click at [19, 89] on link "Cancel" at bounding box center [28, 87] width 39 height 15
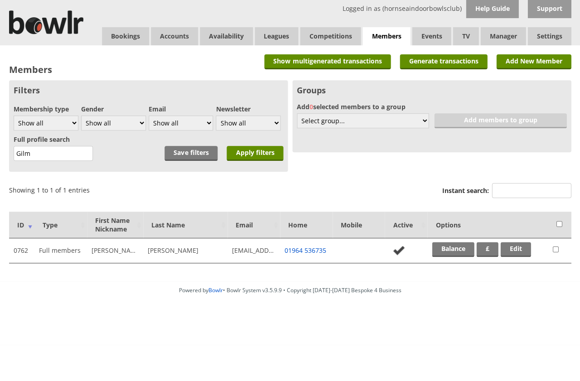
click at [43, 159] on input "Gilm" at bounding box center [53, 153] width 79 height 15
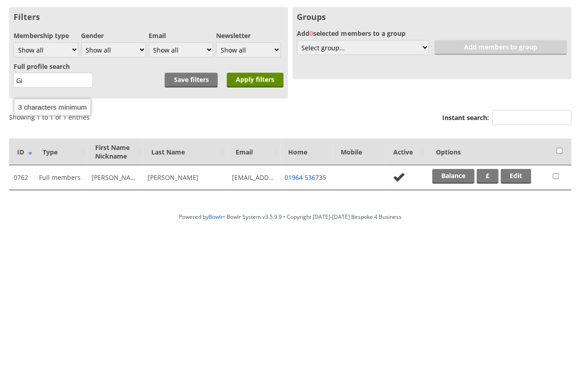
type input "G"
type input "[PERSON_NAME]"
click at [260, 146] on input "Apply filters" at bounding box center [255, 153] width 57 height 15
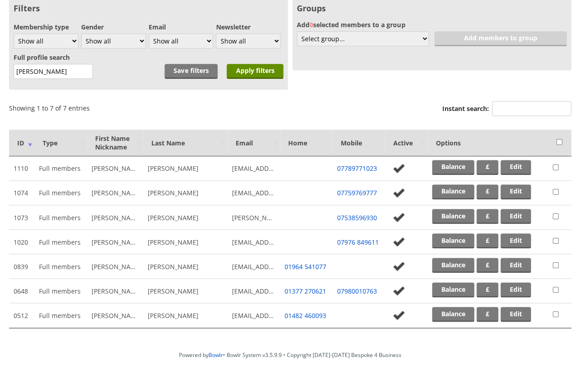
scroll to position [82, 0]
click at [520, 298] on link "Edit" at bounding box center [515, 290] width 30 height 15
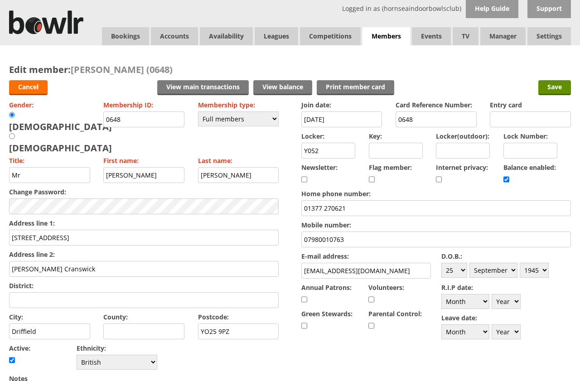
click at [35, 89] on link "Cancel" at bounding box center [28, 87] width 39 height 15
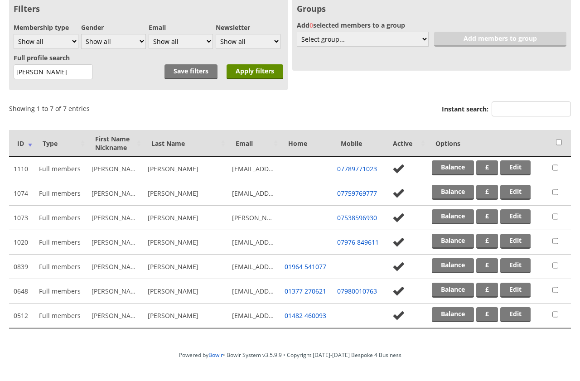
scroll to position [82, 0]
click at [522, 298] on link "Edit" at bounding box center [515, 290] width 30 height 15
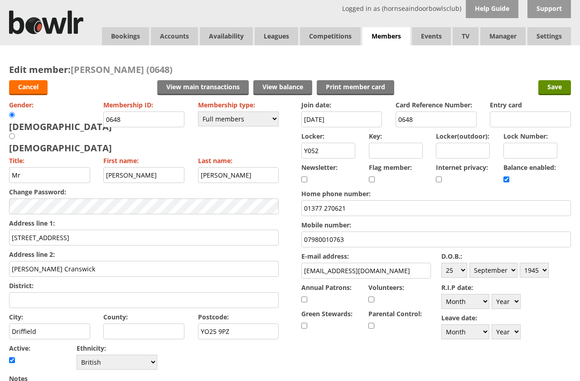
click at [326, 279] on input "crxmaw@gmail.com" at bounding box center [366, 271] width 130 height 16
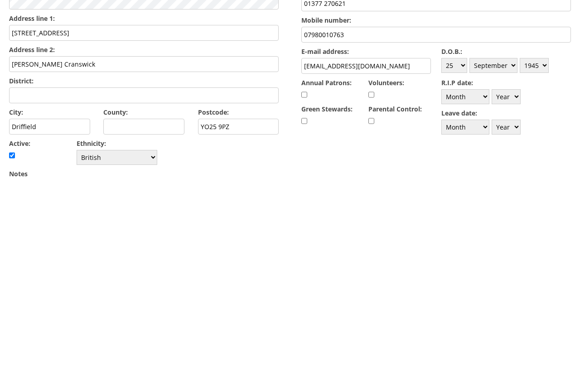
click at [337, 263] on input "crxmaw@gmail.com" at bounding box center [366, 271] width 130 height 16
click at [325, 263] on input "crxmaw@gmail.com" at bounding box center [366, 271] width 130 height 16
click at [324, 263] on input "crxmaw@gmail.com" at bounding box center [366, 271] width 130 height 16
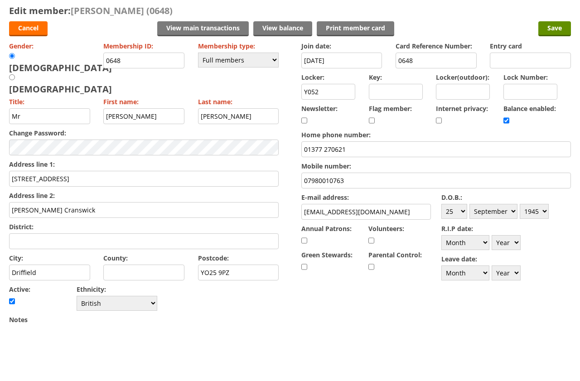
click at [97, 98] on div "Gender: Male Female Membership ID: 0648 Membership type: Please choose Full mem…" at bounding box center [144, 235] width 270 height 274
click at [34, 32] on link "Cancel" at bounding box center [28, 28] width 39 height 15
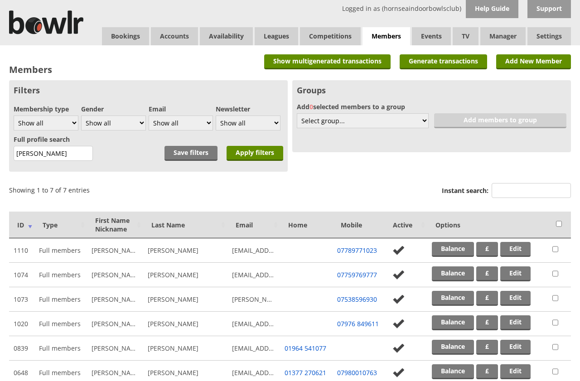
click at [44, 159] on input "Colin" at bounding box center [53, 153] width 79 height 15
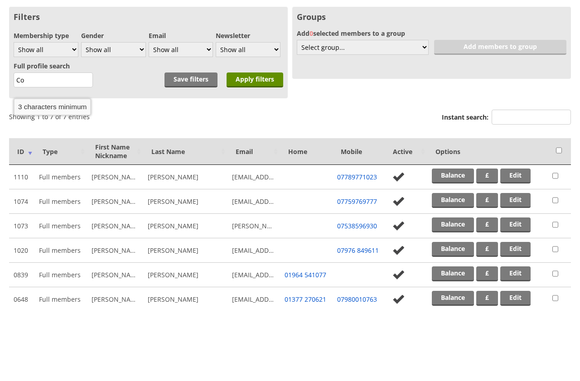
type input "C"
type input "Gilm"
click at [261, 146] on input "Apply filters" at bounding box center [255, 153] width 57 height 15
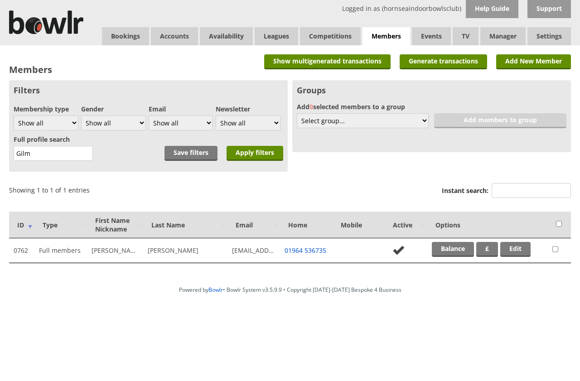
click at [260, 252] on td "[EMAIL_ADDRESS][DOMAIN_NAME]" at bounding box center [253, 250] width 53 height 24
click at [521, 257] on link "Edit" at bounding box center [515, 249] width 30 height 15
click at [0, 0] on link "Log Out" at bounding box center [0, 0] width 0 height 0
